Goal: Task Accomplishment & Management: Complete application form

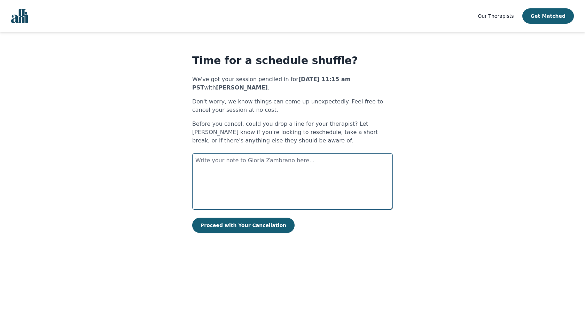
click at [251, 176] on textarea at bounding box center [292, 181] width 200 height 56
click at [202, 173] on textarea "Hi there - I've had a filming opportunity come up [DATE], so I'd like to reschu…" at bounding box center [292, 181] width 200 height 56
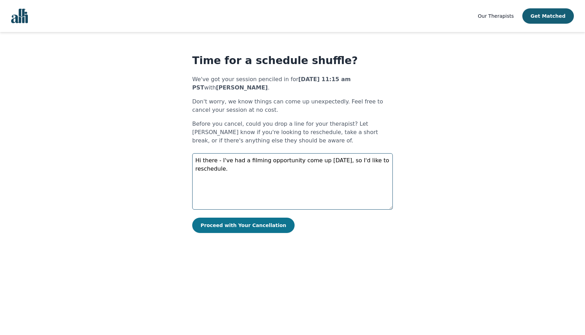
type textarea "Hi there - I've had a filming opportunity come up [DATE], so I'd like to resche…"
click at [245, 226] on button "Proceed with Your Cancellation" at bounding box center [243, 225] width 102 height 15
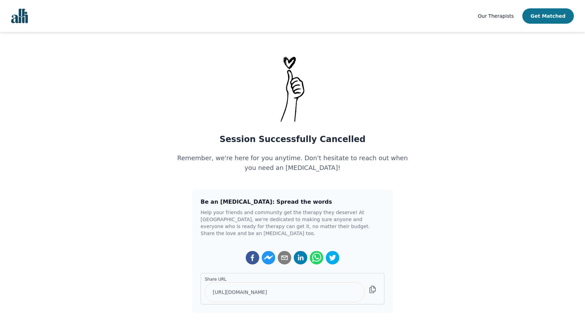
click at [548, 12] on button "Get Matched" at bounding box center [548, 15] width 52 height 15
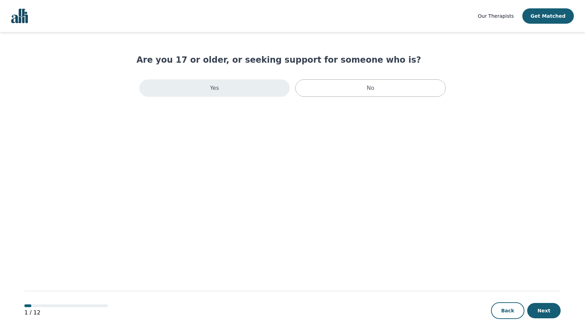
click at [280, 91] on div "Yes" at bounding box center [214, 87] width 150 height 17
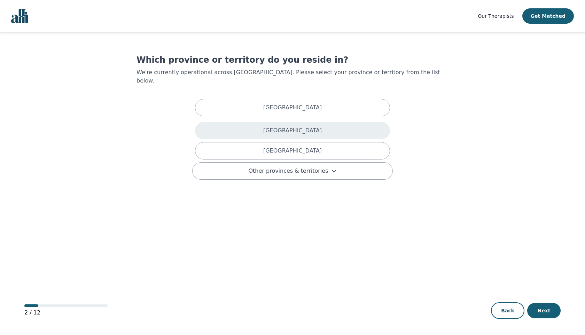
click at [308, 126] on p "[GEOGRAPHIC_DATA]" at bounding box center [292, 130] width 58 height 8
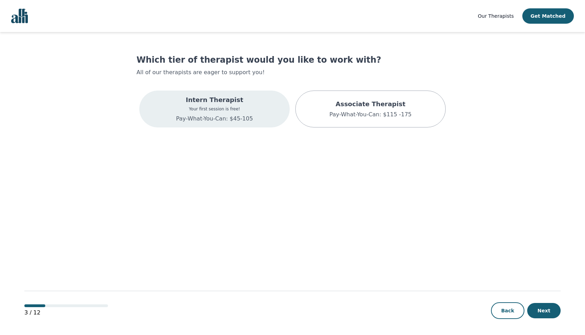
click at [228, 105] on div "Intern Therapist Your first session is free! Pay-What-You-Can: $45-105" at bounding box center [214, 109] width 77 height 28
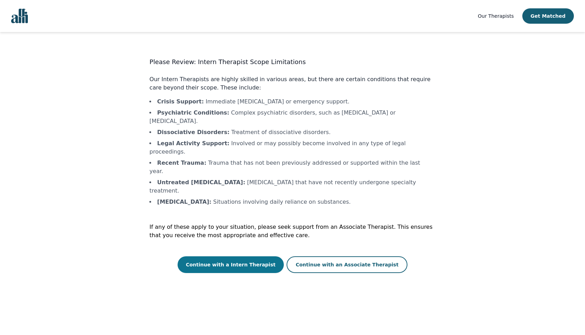
click at [257, 256] on button "Continue with a Intern Therapist" at bounding box center [231, 264] width 107 height 17
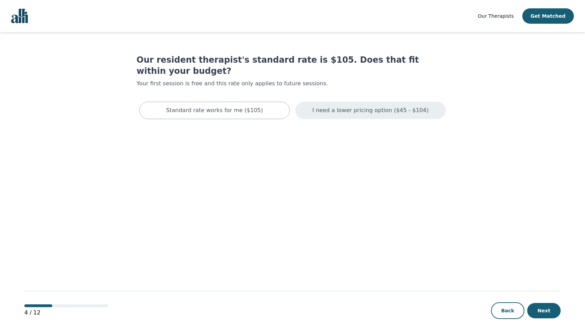
click at [359, 106] on p "I need a lower pricing option ($45 - $104)" at bounding box center [370, 110] width 116 height 8
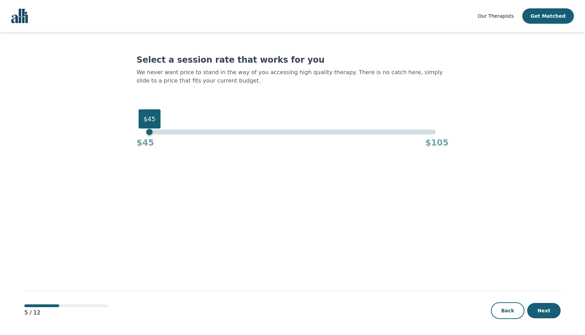
drag, startPoint x: 436, startPoint y: 131, endPoint x: 131, endPoint y: 135, distance: 304.9
click at [131, 135] on main "Select a session rate that works for you We never want price to stand in the wa…" at bounding box center [292, 184] width 536 height 304
click at [542, 310] on button "Next" at bounding box center [543, 310] width 33 height 15
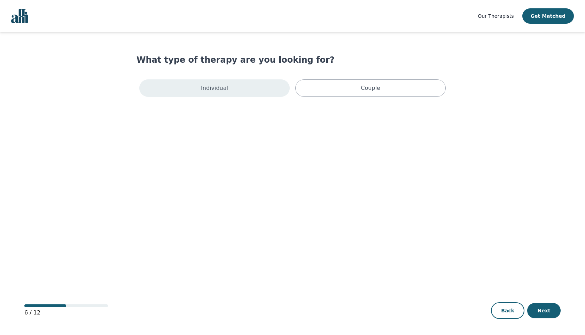
click at [252, 82] on div "Individual" at bounding box center [214, 87] width 150 height 17
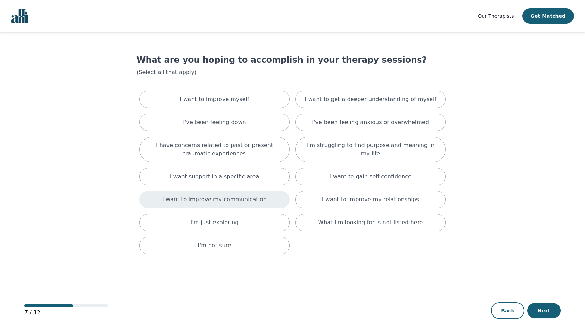
click at [252, 200] on p "I want to improve my communication" at bounding box center [214, 199] width 104 height 8
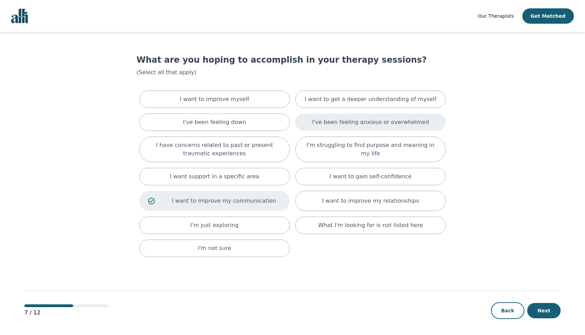
click at [387, 120] on p "I've been feeling anxious or overwhelmed" at bounding box center [370, 122] width 117 height 8
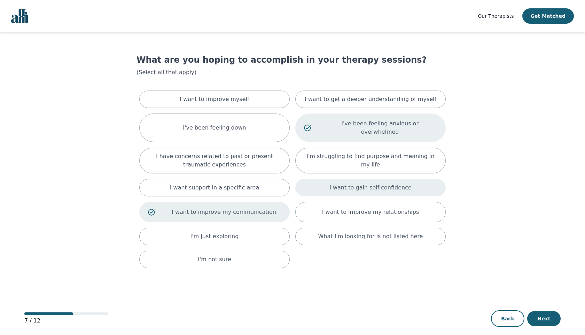
click at [381, 183] on p "I want to gain self-confidence" at bounding box center [370, 187] width 82 height 8
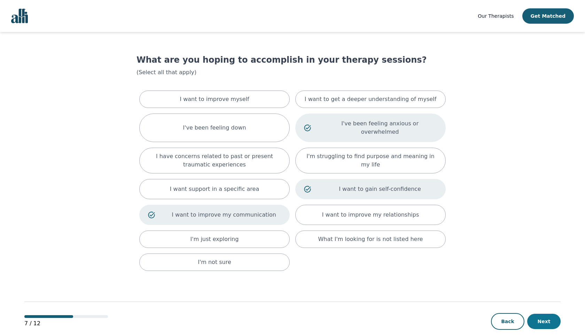
click at [546, 314] on button "Next" at bounding box center [543, 321] width 33 height 15
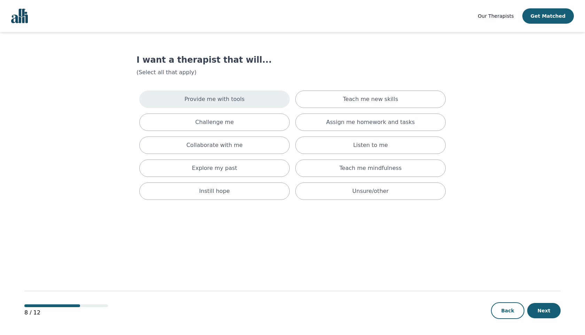
click at [261, 99] on div "Provide me with tools" at bounding box center [214, 99] width 150 height 17
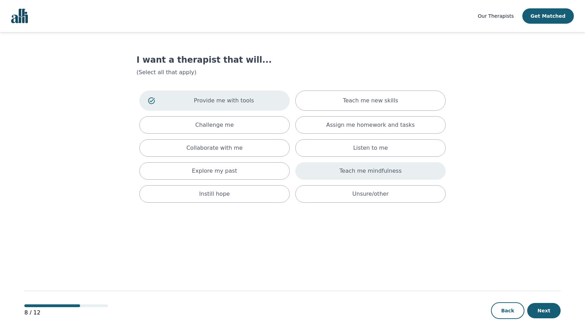
click at [381, 170] on p "Teach me mindfulness" at bounding box center [370, 171] width 62 height 8
click at [549, 313] on button "Next" at bounding box center [543, 310] width 33 height 15
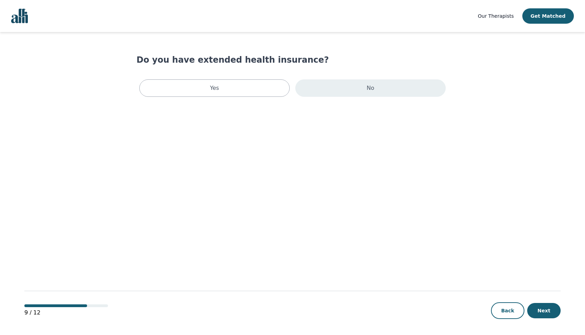
click at [367, 96] on div "No" at bounding box center [370, 87] width 150 height 17
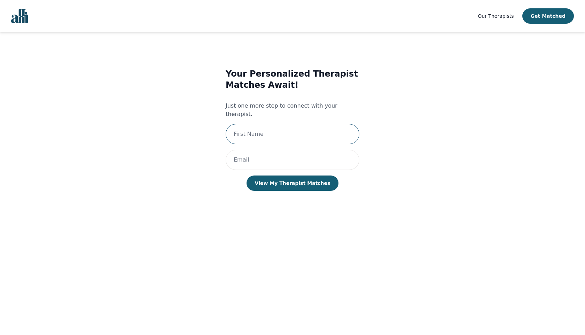
click at [294, 125] on input "text" at bounding box center [293, 134] width 134 height 20
type input "[PERSON_NAME]"
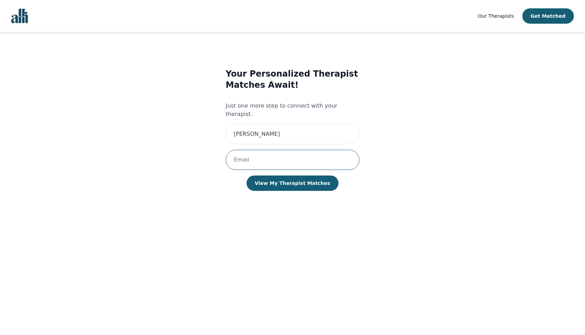
click at [277, 157] on input "email" at bounding box center [293, 160] width 134 height 20
type input "[EMAIL_ADDRESS][DOMAIN_NAME]"
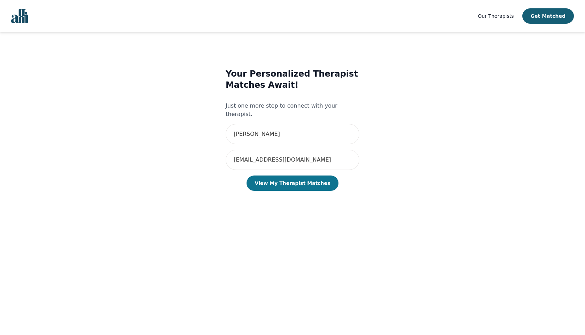
click at [292, 175] on button "View My Therapist Matches" at bounding box center [292, 182] width 92 height 15
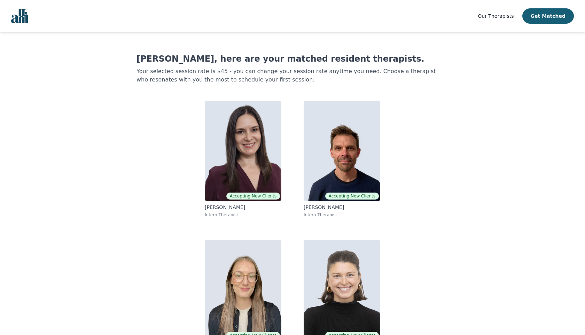
scroll to position [29, 0]
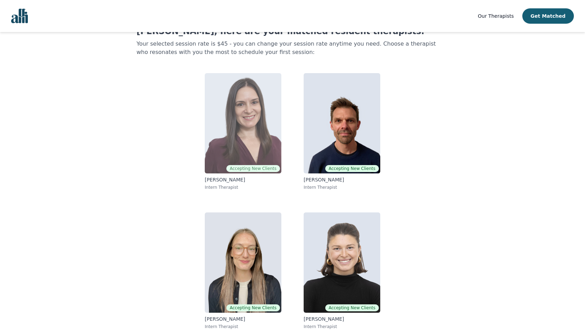
click at [248, 127] on img at bounding box center [243, 123] width 77 height 100
